Goal: Use online tool/utility: Utilize a website feature to perform a specific function

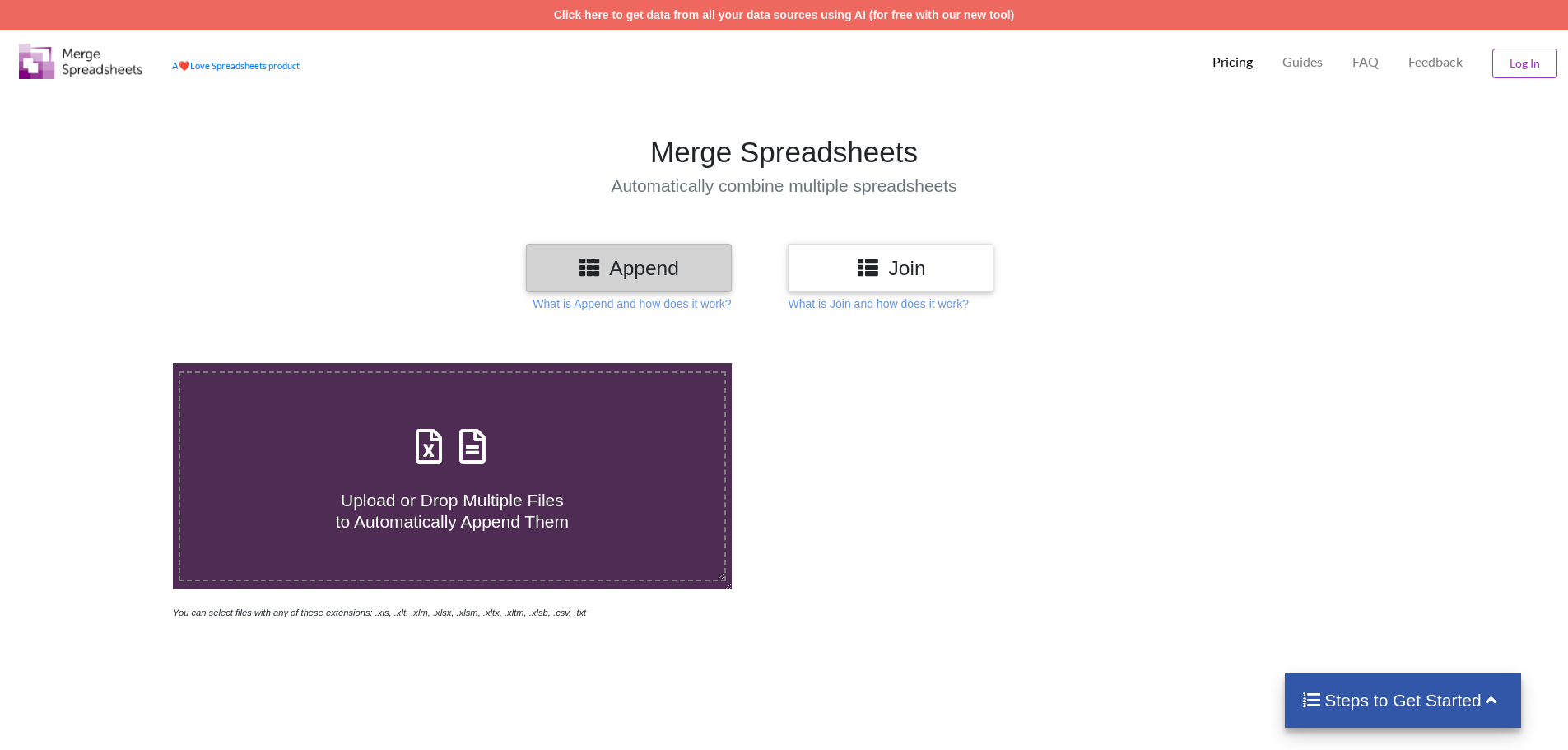
click at [424, 474] on h4 "Upload or Drop Multiple Files to Automatically Append Them" at bounding box center [452, 500] width 544 height 62
click at [112, 363] on input "Upload or Drop Multiple Files to Automatically Append Them" at bounding box center [112, 363] width 0 height 0
type input "C:\fakepath\statement 11189213853 18-19 H1.xls"
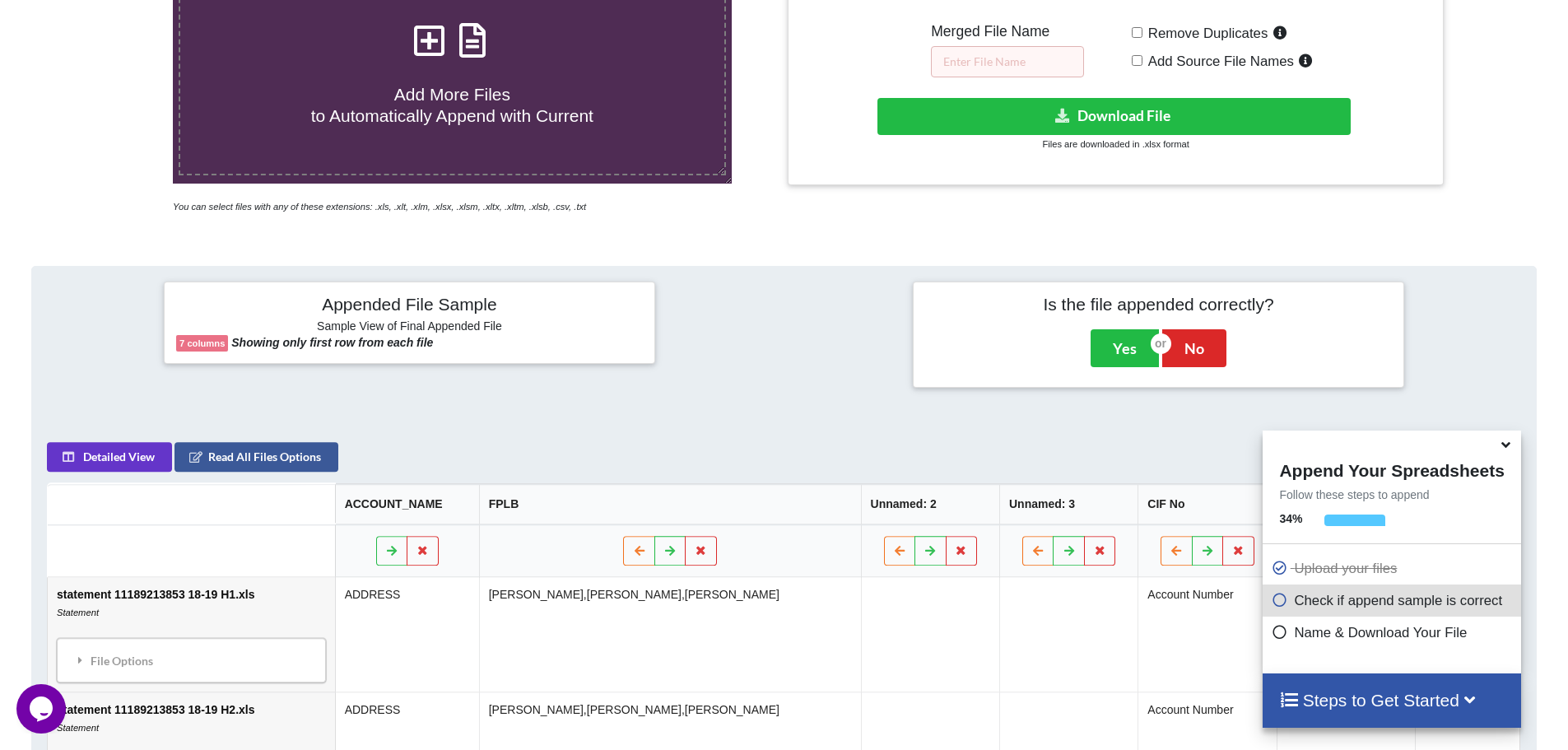
scroll to position [672, 0]
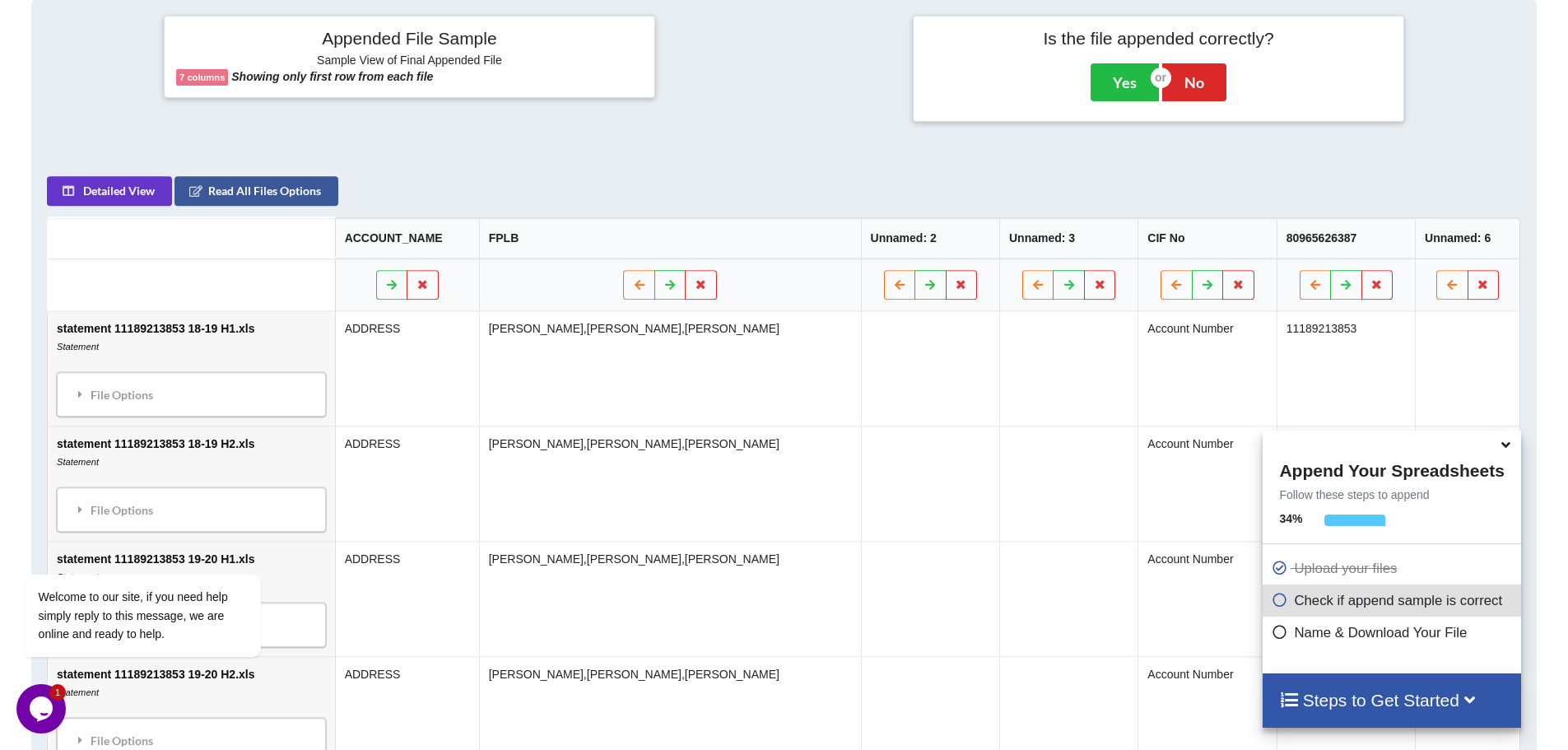
click at [1179, 733] on td "Account Number" at bounding box center [1207, 714] width 138 height 115
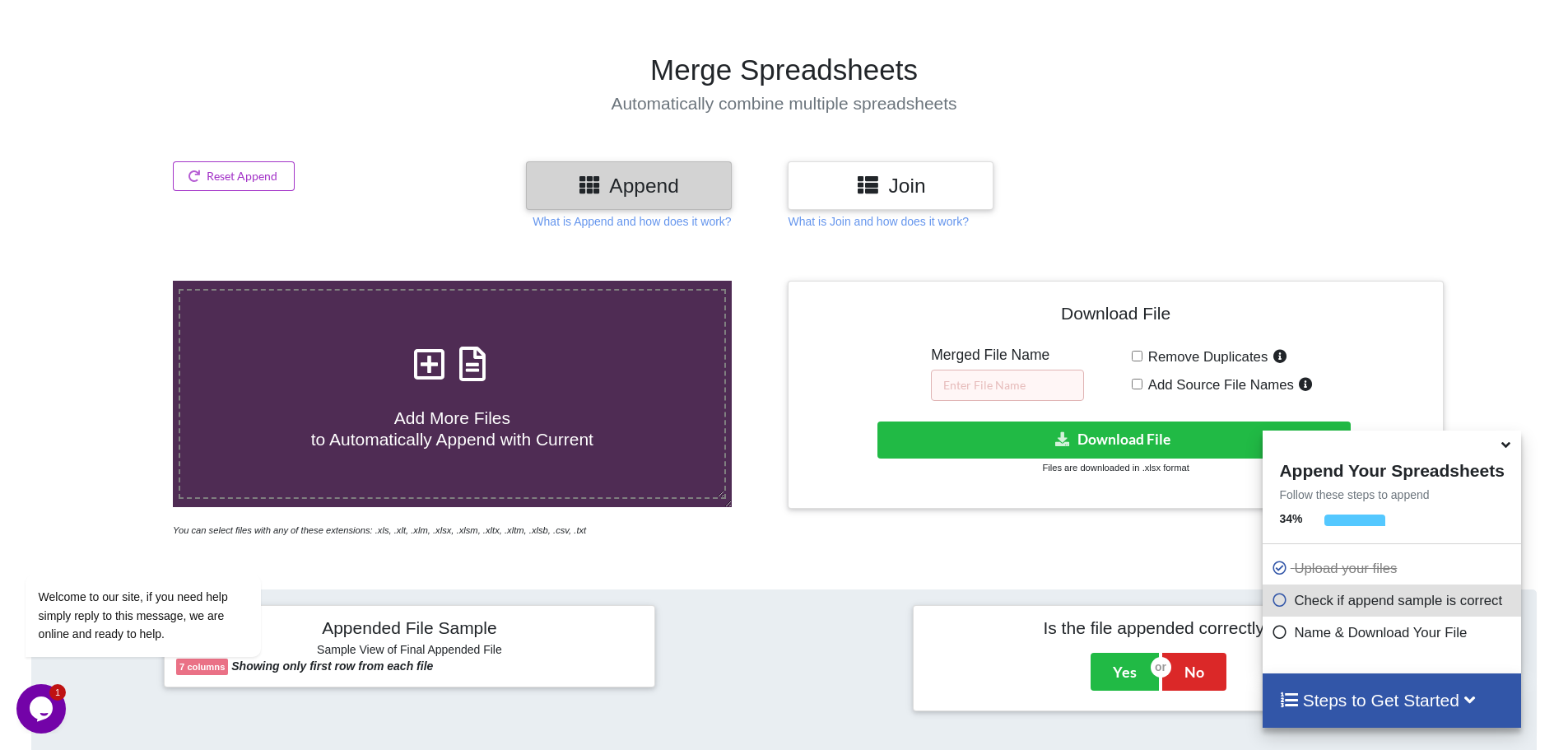
scroll to position [177, 0]
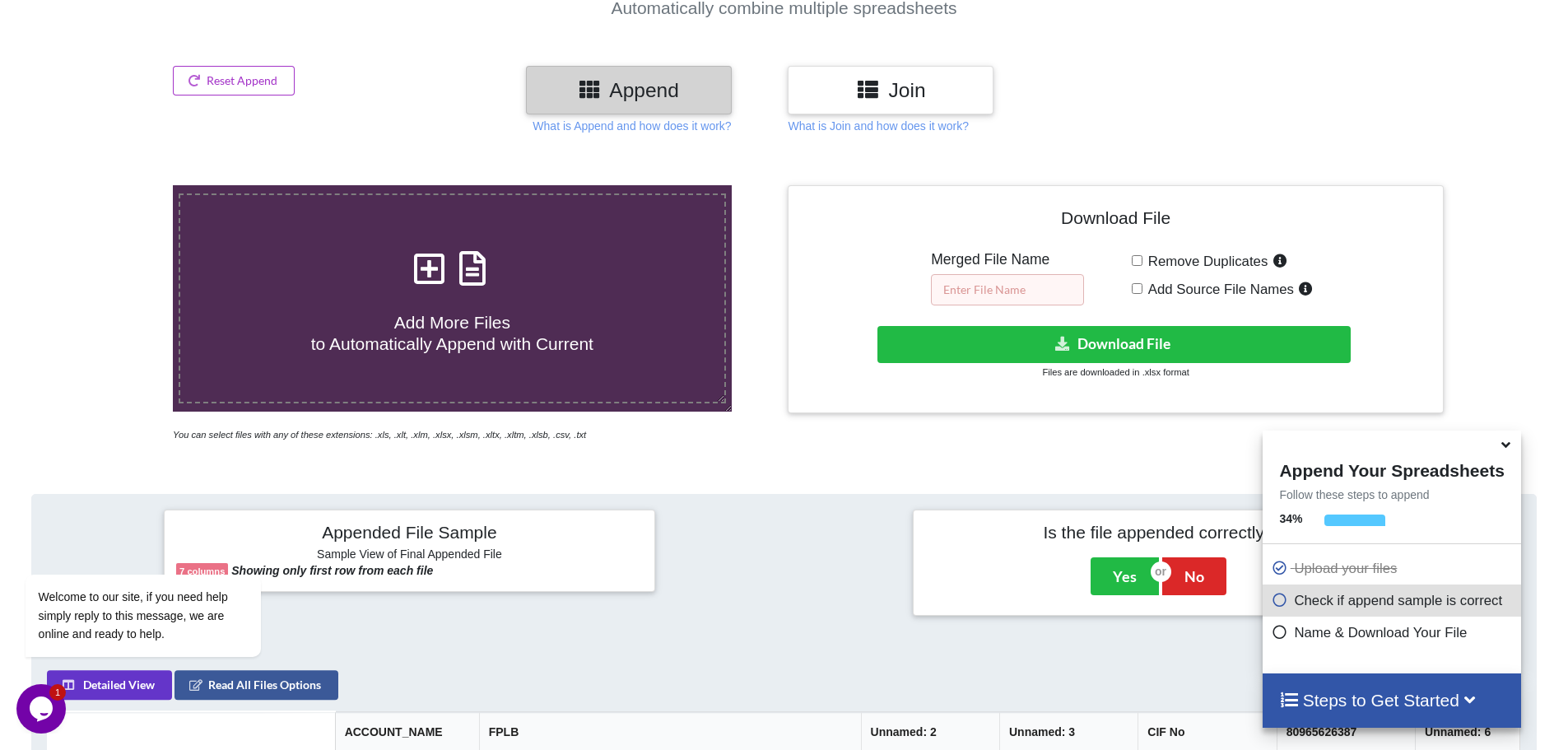
click at [1015, 295] on input "text" at bounding box center [1007, 290] width 153 height 31
type input "abcd gonda"
click at [1403, 227] on h4 "Download File" at bounding box center [1115, 220] width 631 height 47
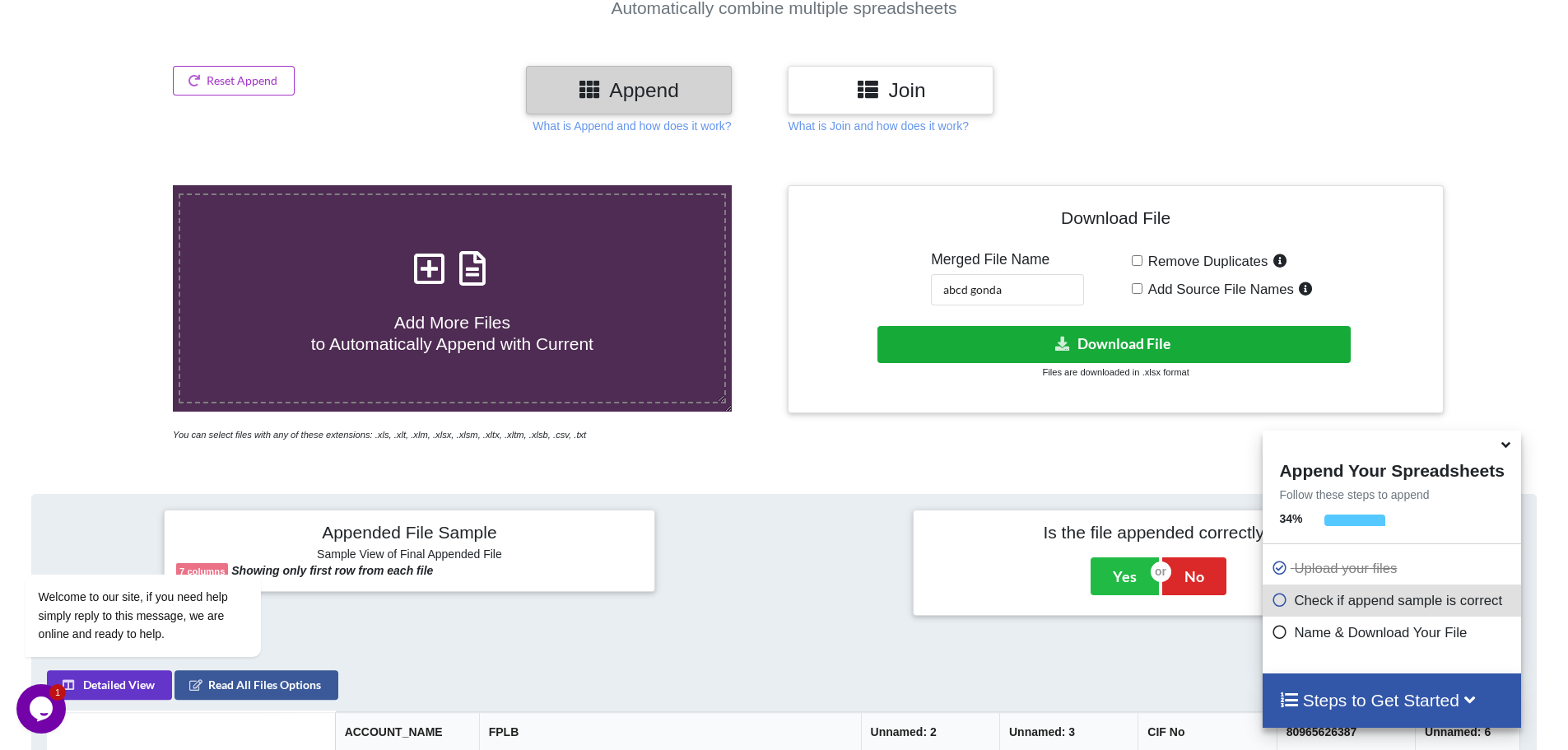
drag, startPoint x: 1134, startPoint y: 288, endPoint x: 1160, endPoint y: 345, distance: 62.6
click at [1134, 289] on input "Add Source File Names" at bounding box center [1137, 289] width 11 height 11
checkbox input "true"
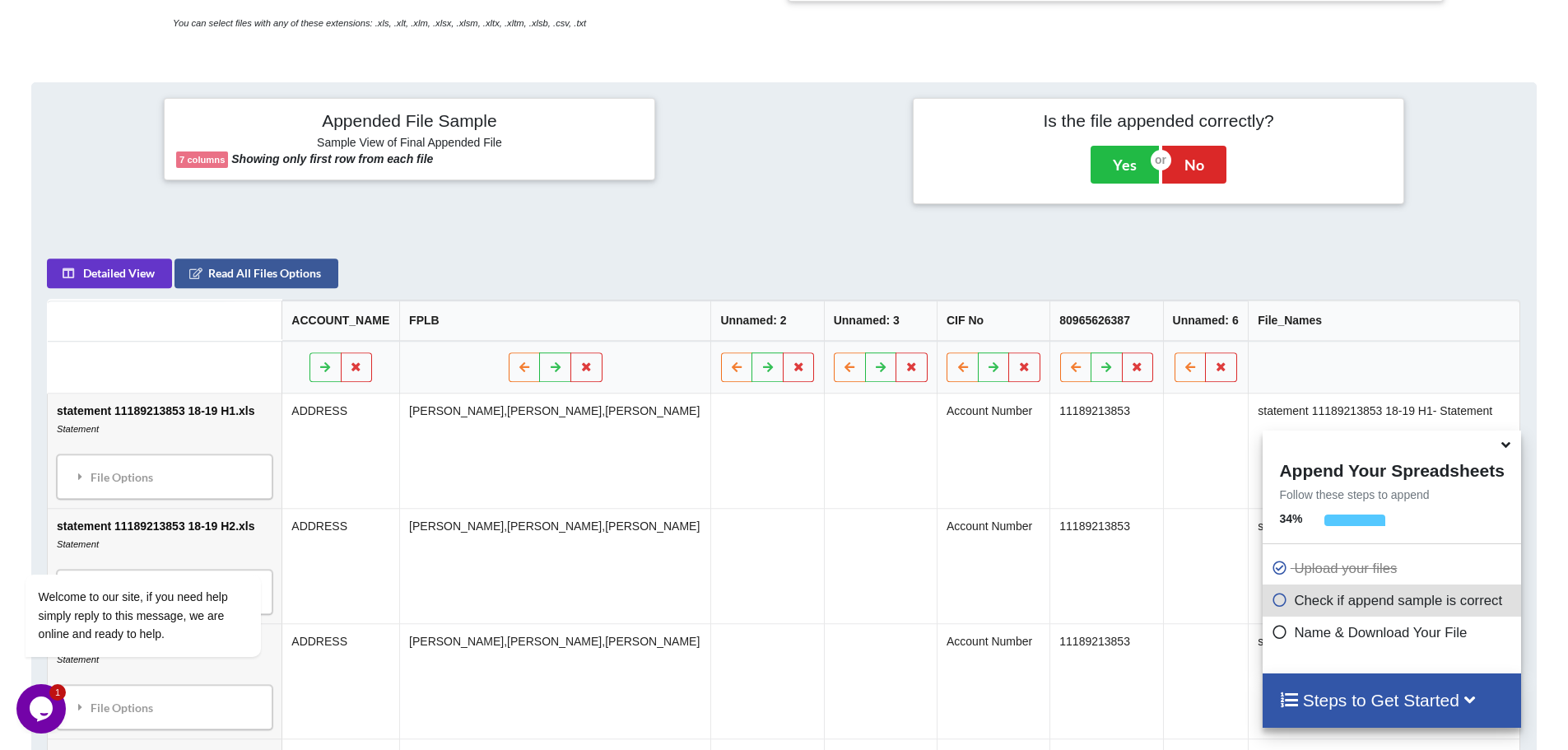
scroll to position [95, 0]
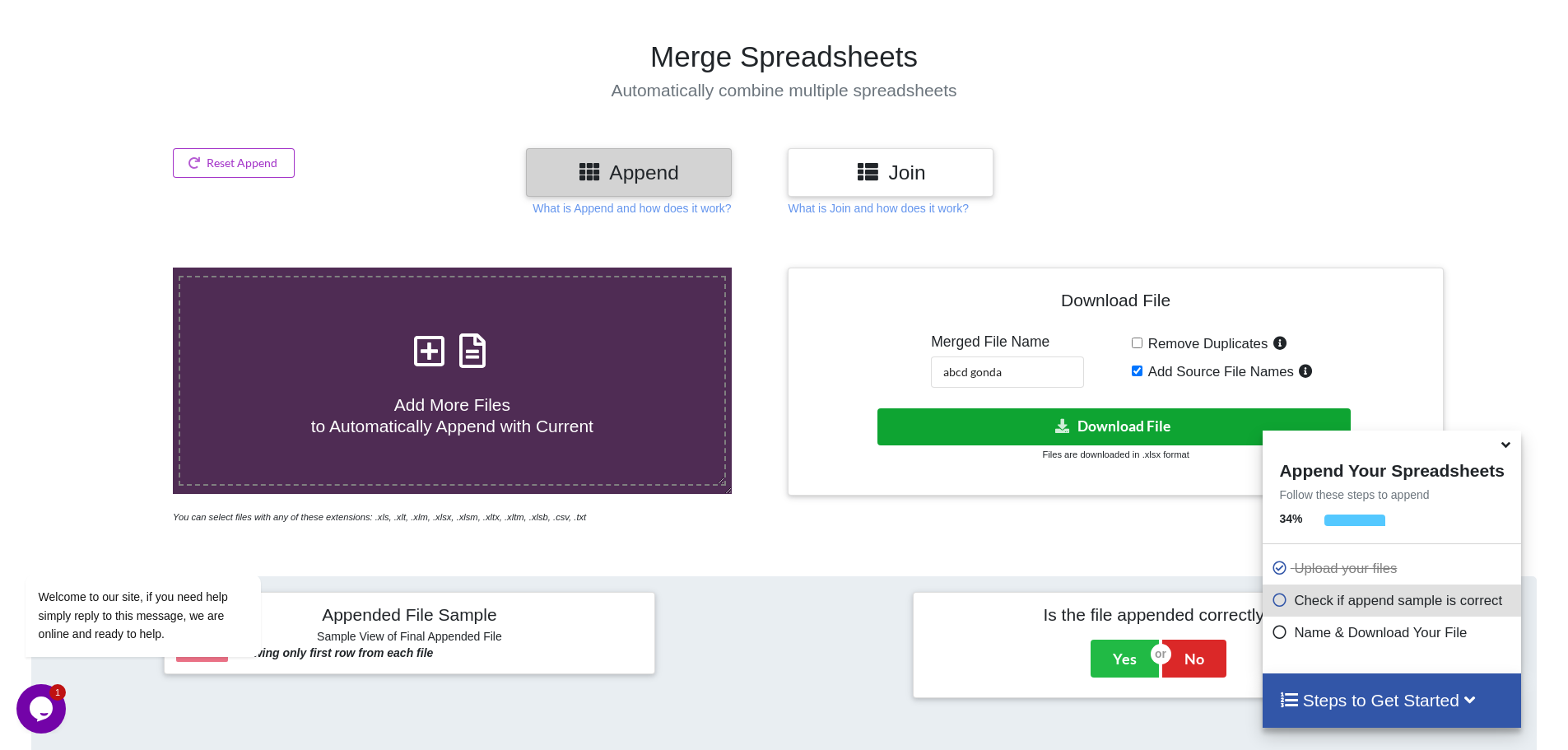
click at [1141, 434] on button "Download File" at bounding box center [1115, 427] width 474 height 38
